Goal: Navigation & Orientation: Find specific page/section

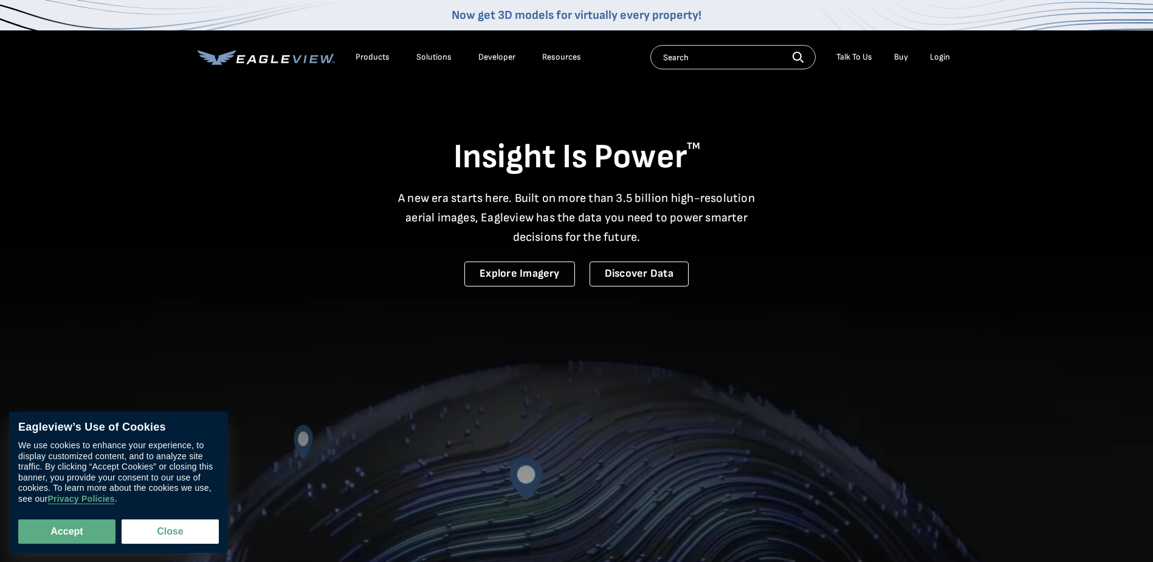
click at [943, 60] on div "Login" at bounding box center [940, 57] width 20 height 11
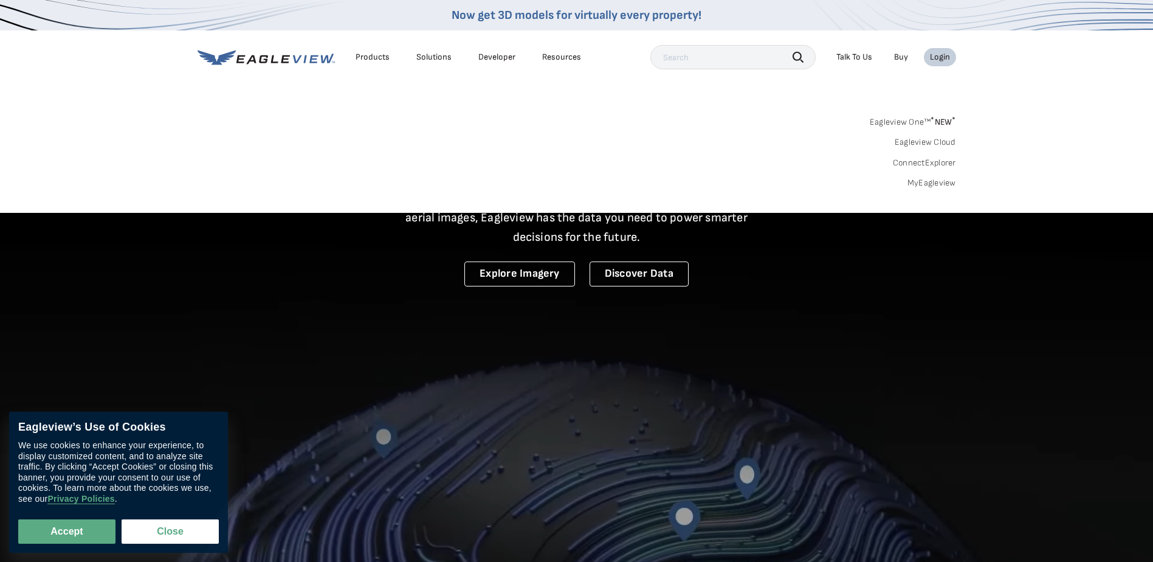
click at [941, 58] on div "Login" at bounding box center [940, 57] width 20 height 11
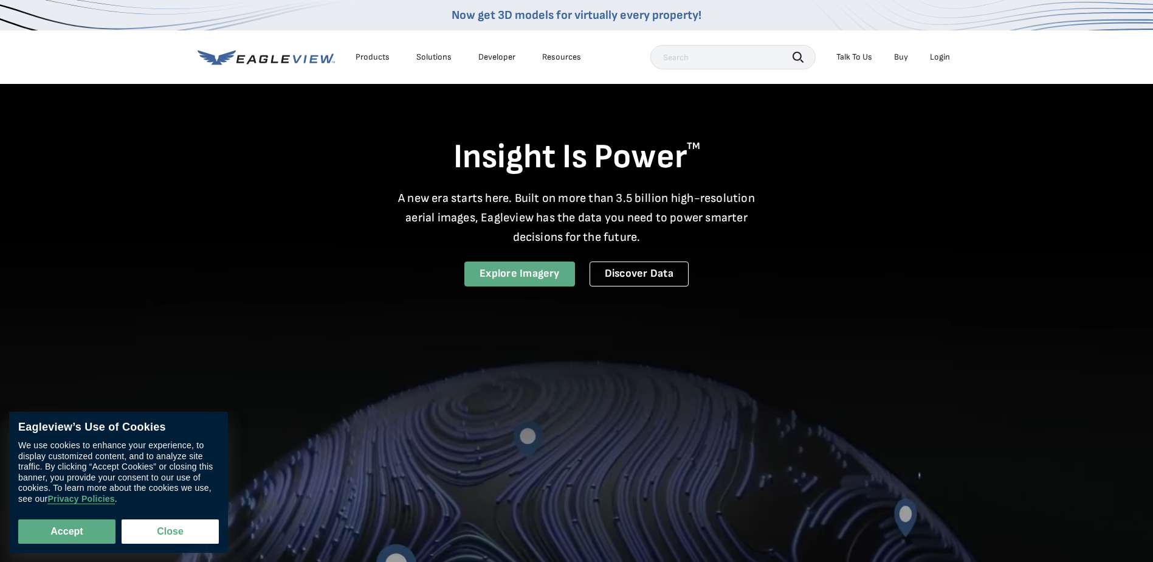
click at [527, 277] on link "Explore Imagery" at bounding box center [519, 273] width 111 height 25
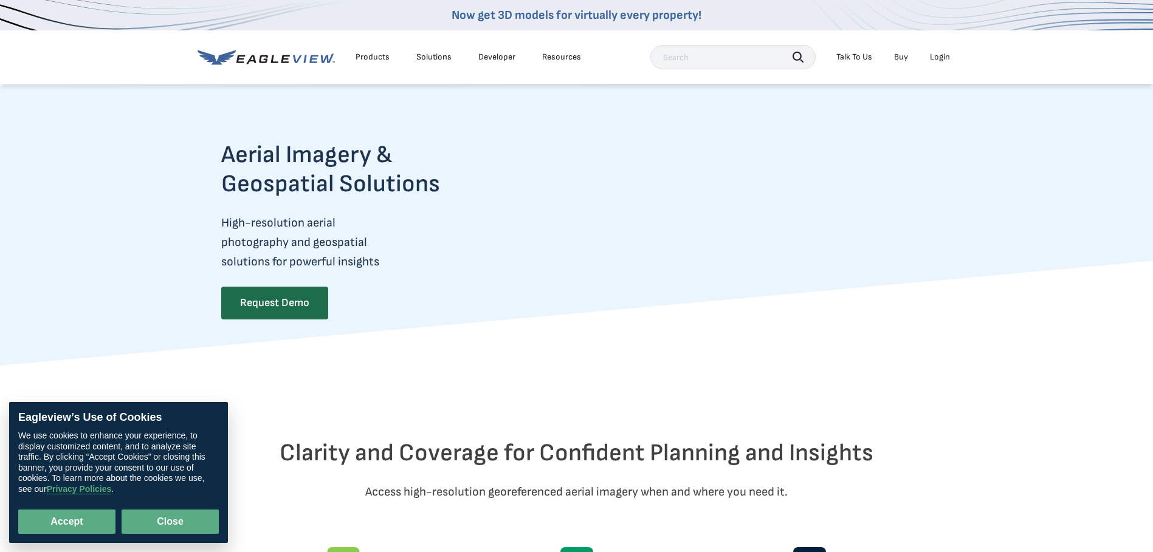
click at [199, 524] on button "Close" at bounding box center [170, 522] width 97 height 24
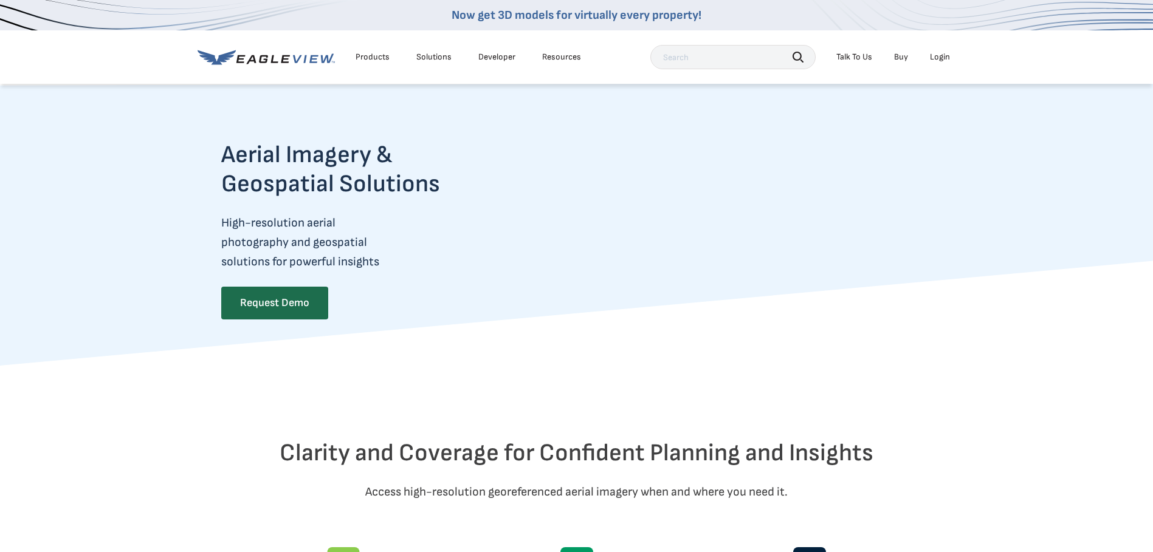
click at [943, 58] on div "Login" at bounding box center [940, 57] width 20 height 11
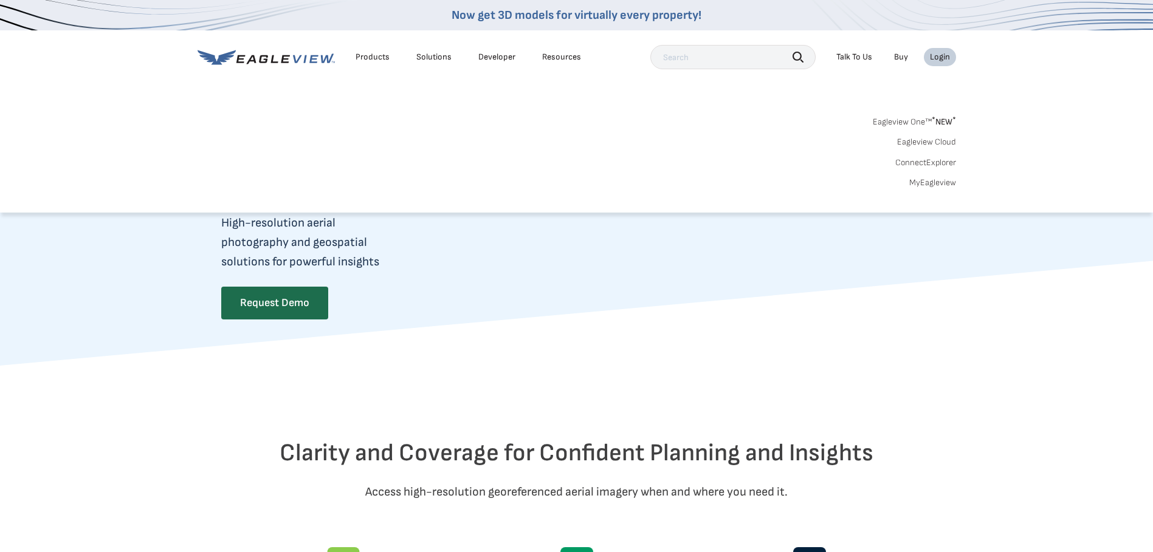
click at [923, 168] on link "ConnectExplorer" at bounding box center [925, 162] width 61 height 11
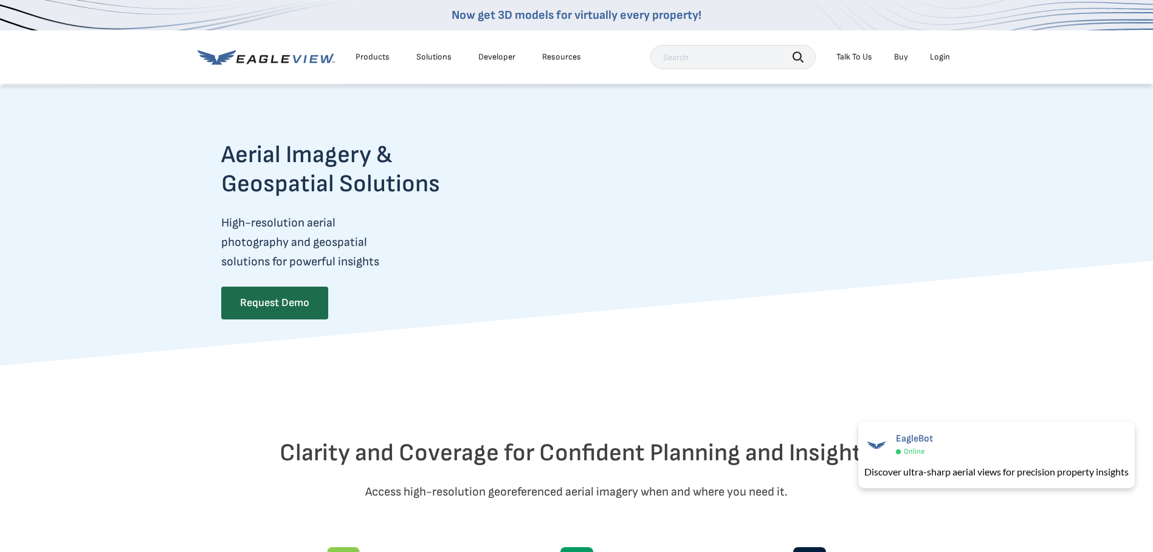
click at [935, 56] on div "Login" at bounding box center [940, 57] width 20 height 11
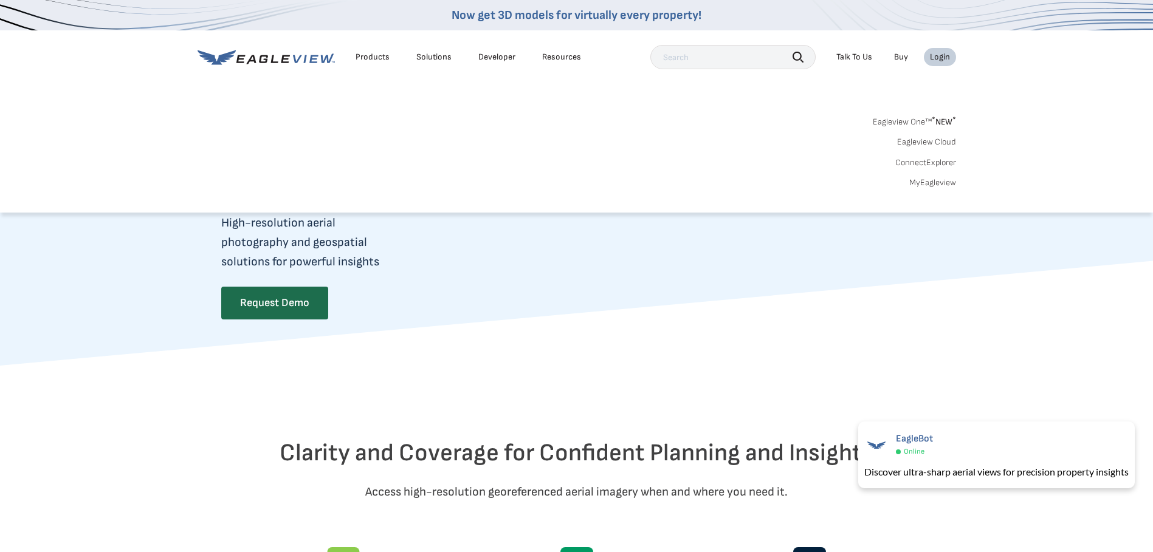
click at [936, 163] on link "ConnectExplorer" at bounding box center [925, 162] width 61 height 11
